Goal: Task Accomplishment & Management: Manage account settings

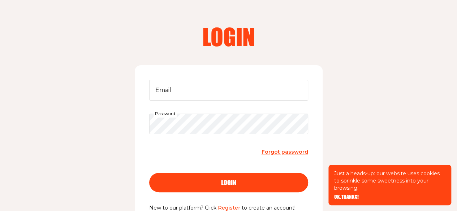
scroll to position [33, 0]
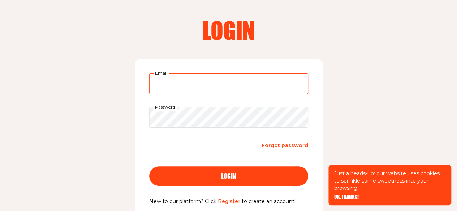
type input "[PERSON_NAME][EMAIL_ADDRESS][PERSON_NAME][DOMAIN_NAME]"
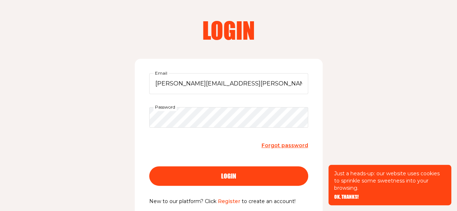
click at [233, 173] on span "login" at bounding box center [228, 169] width 15 height 7
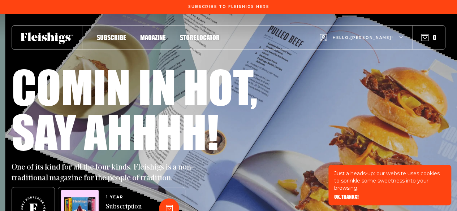
click at [370, 36] on span "Hello, Julia !" at bounding box center [363, 43] width 61 height 17
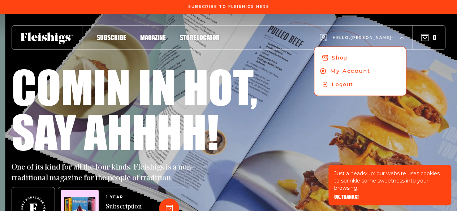
click at [364, 68] on span "My Account" at bounding box center [350, 71] width 40 height 8
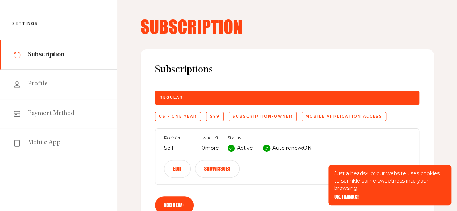
scroll to position [32, 0]
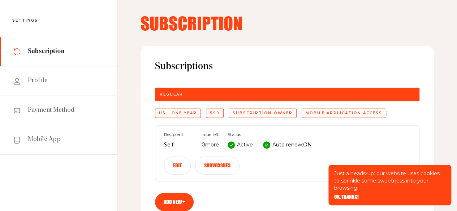
click at [266, 146] on icon at bounding box center [267, 145] width 4 height 4
click at [174, 164] on button "Edit" at bounding box center [177, 166] width 27 height 18
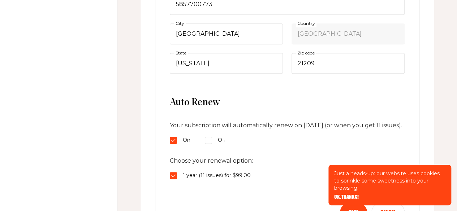
scroll to position [297, 0]
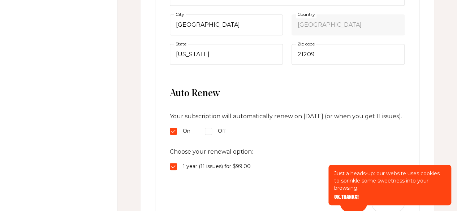
click at [173, 170] on div "1 year (11 issues) for $99.00" at bounding box center [287, 167] width 235 height 9
click at [173, 170] on input "1 year (11 issues) for $99.00" at bounding box center [173, 166] width 7 height 7
click at [208, 135] on input "Off" at bounding box center [208, 131] width 7 height 7
radio input "true"
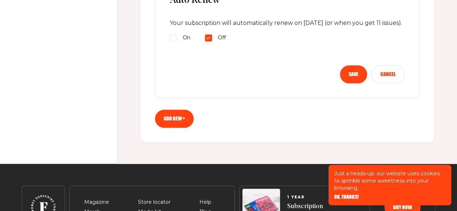
scroll to position [392, 0]
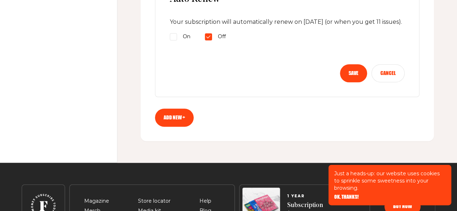
click at [347, 78] on button "Save" at bounding box center [353, 73] width 27 height 18
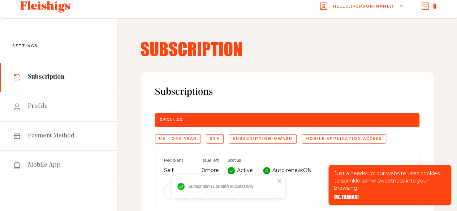
scroll to position [0, 0]
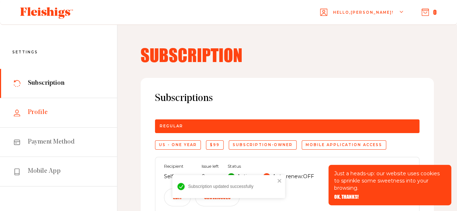
click at [46, 116] on link "Profile" at bounding box center [58, 112] width 117 height 29
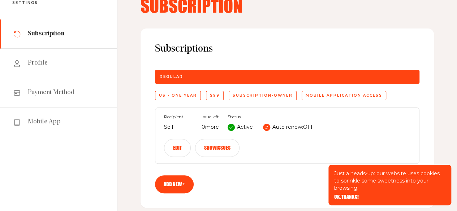
scroll to position [57, 0]
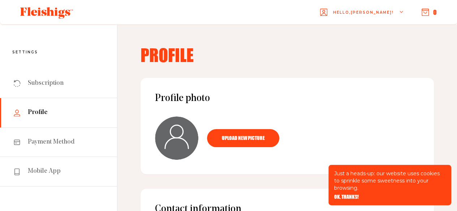
scroll to position [472, 0]
